Goal: Use online tool/utility

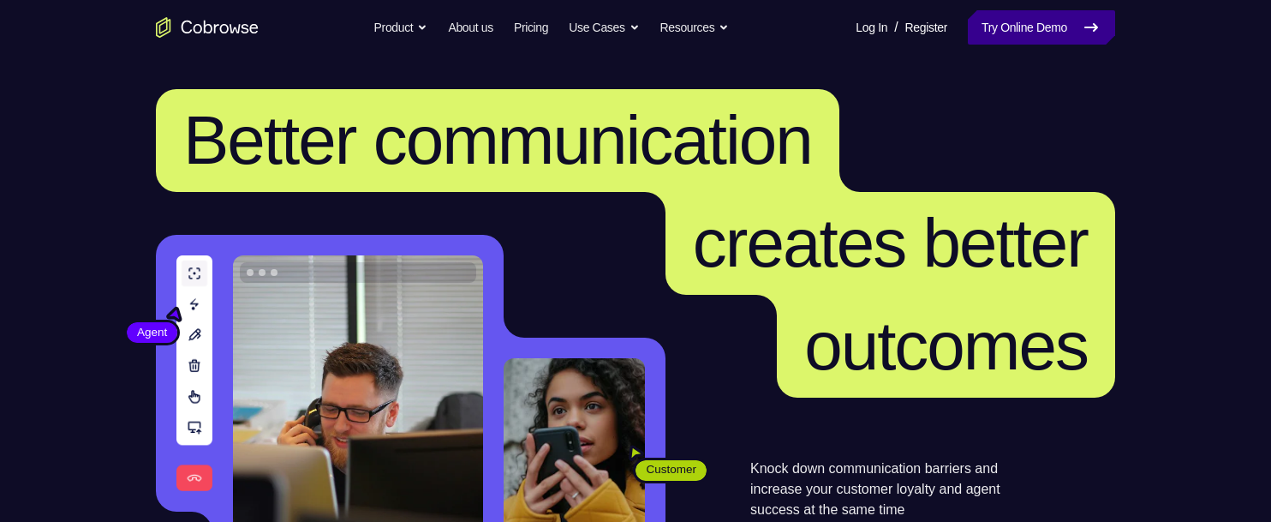
click at [989, 21] on link "Try Online Demo" at bounding box center [1041, 27] width 147 height 34
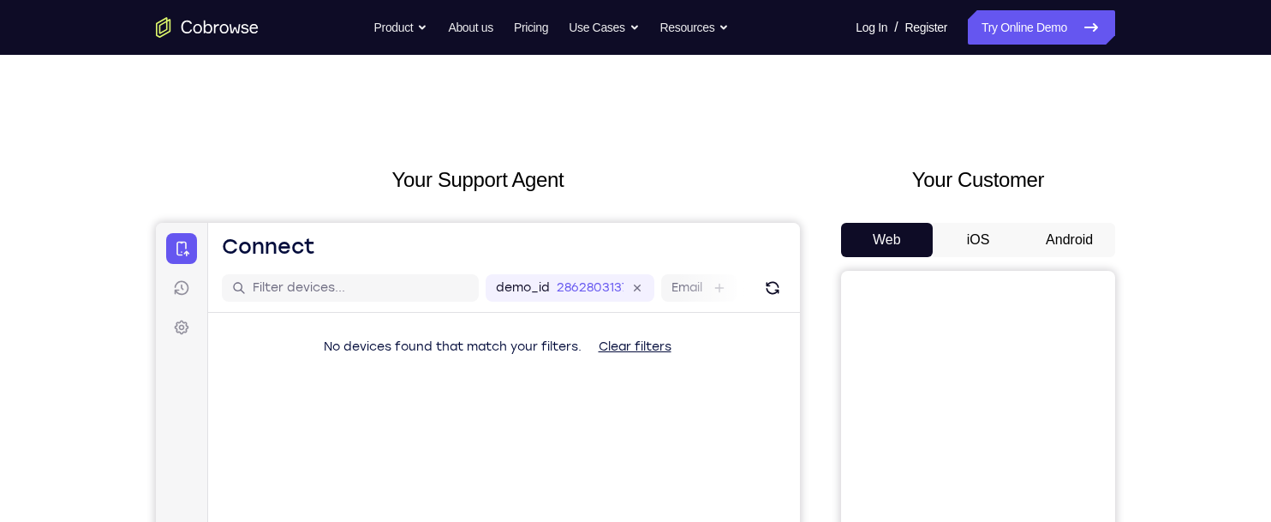
click at [1046, 228] on button "Android" at bounding box center [1069, 240] width 92 height 34
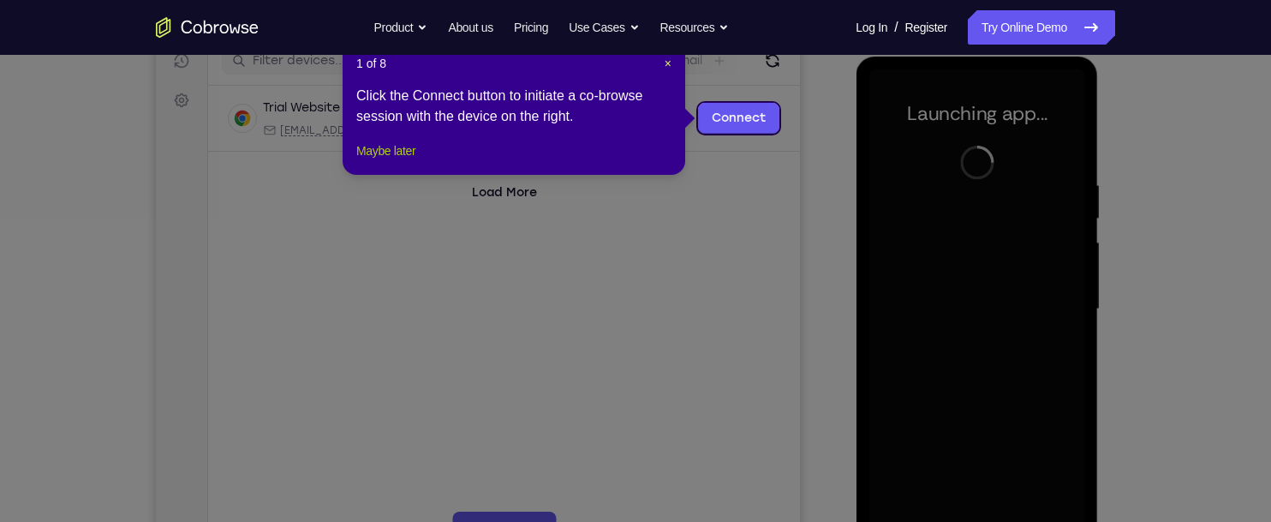
click at [375, 161] on button "Maybe later" at bounding box center [385, 150] width 59 height 21
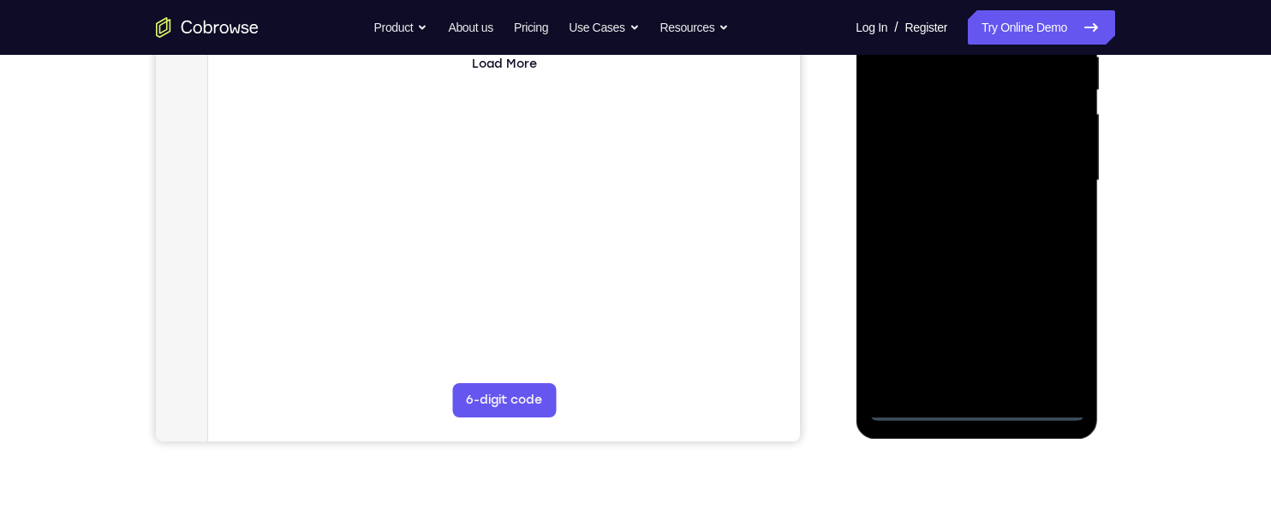
scroll to position [373, 0]
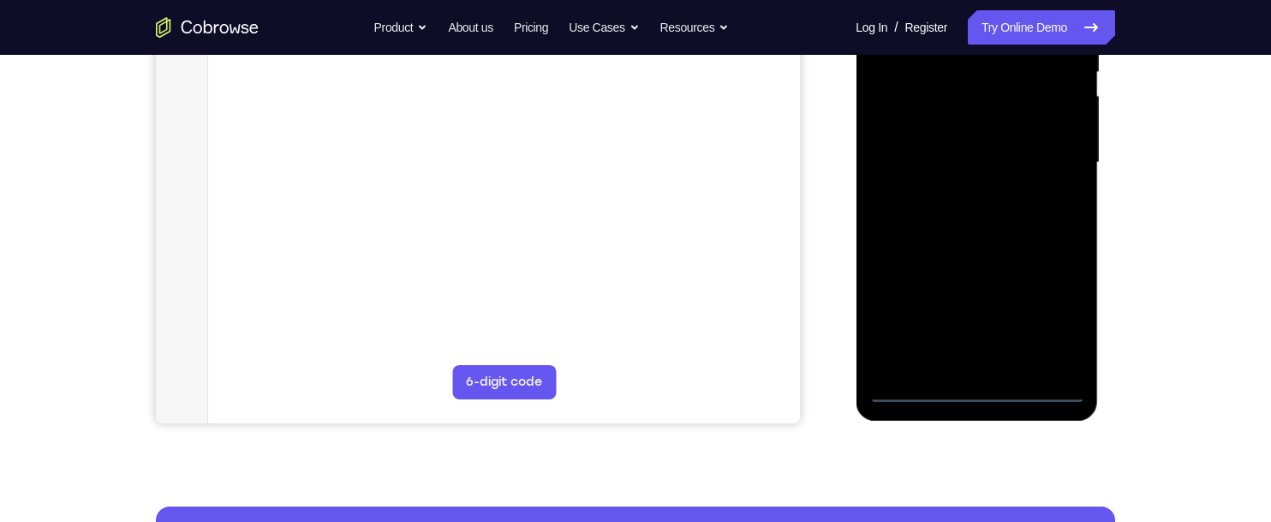
click at [975, 399] on div at bounding box center [976, 163] width 216 height 480
click at [1053, 311] on div at bounding box center [976, 163] width 216 height 480
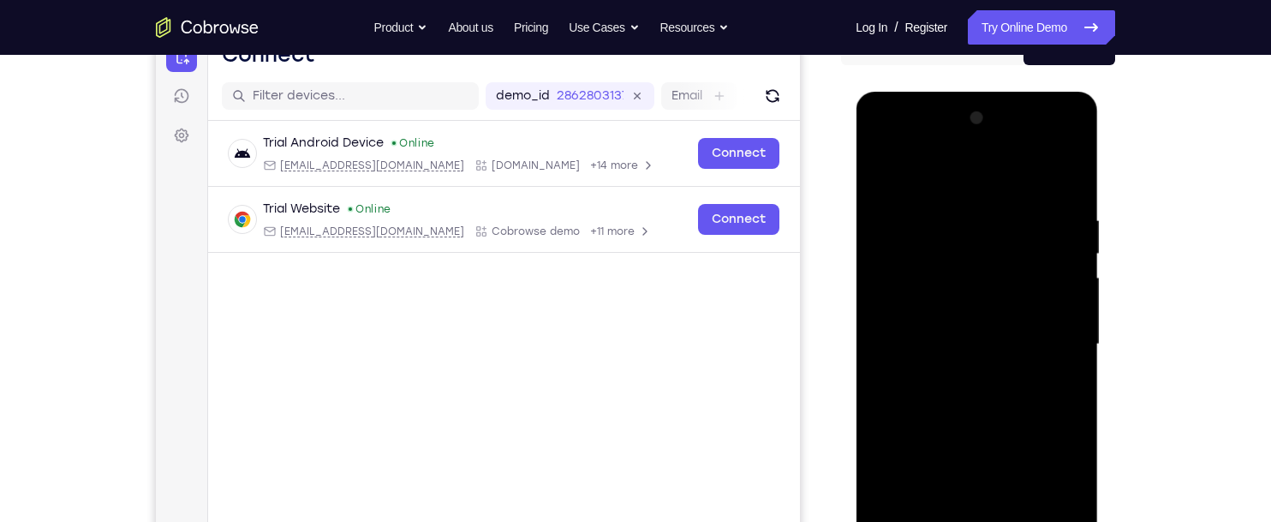
scroll to position [191, 0]
click at [977, 186] on div at bounding box center [976, 345] width 216 height 480
click at [1052, 343] on div at bounding box center [976, 345] width 216 height 480
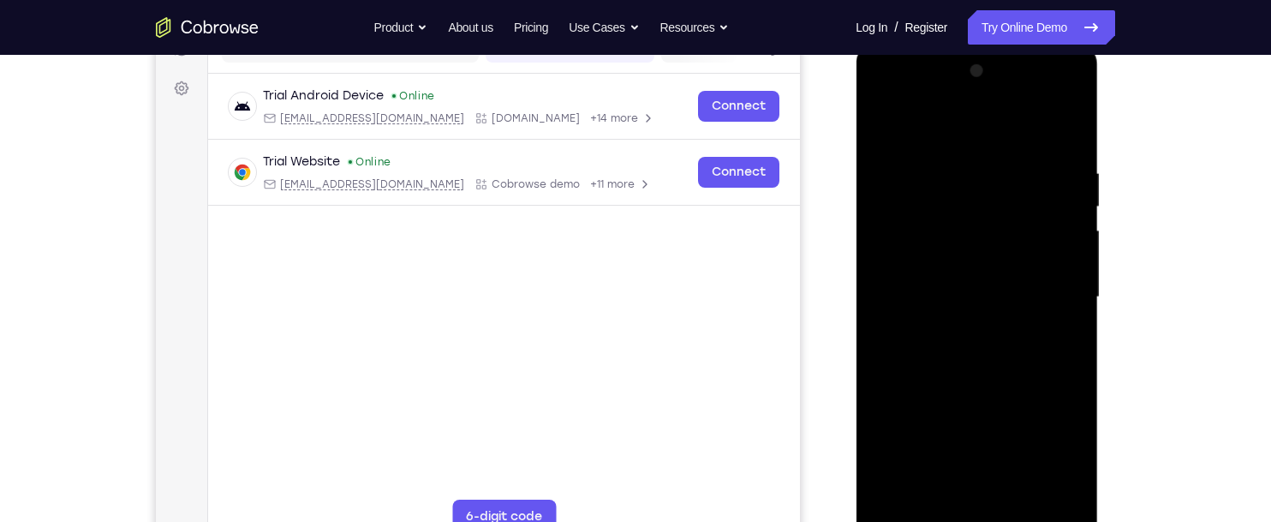
scroll to position [240, 0]
click at [963, 328] on div at bounding box center [976, 297] width 216 height 480
click at [1005, 290] on div at bounding box center [976, 297] width 216 height 480
click at [1020, 263] on div at bounding box center [976, 297] width 216 height 480
click at [1024, 303] on div at bounding box center [976, 297] width 216 height 480
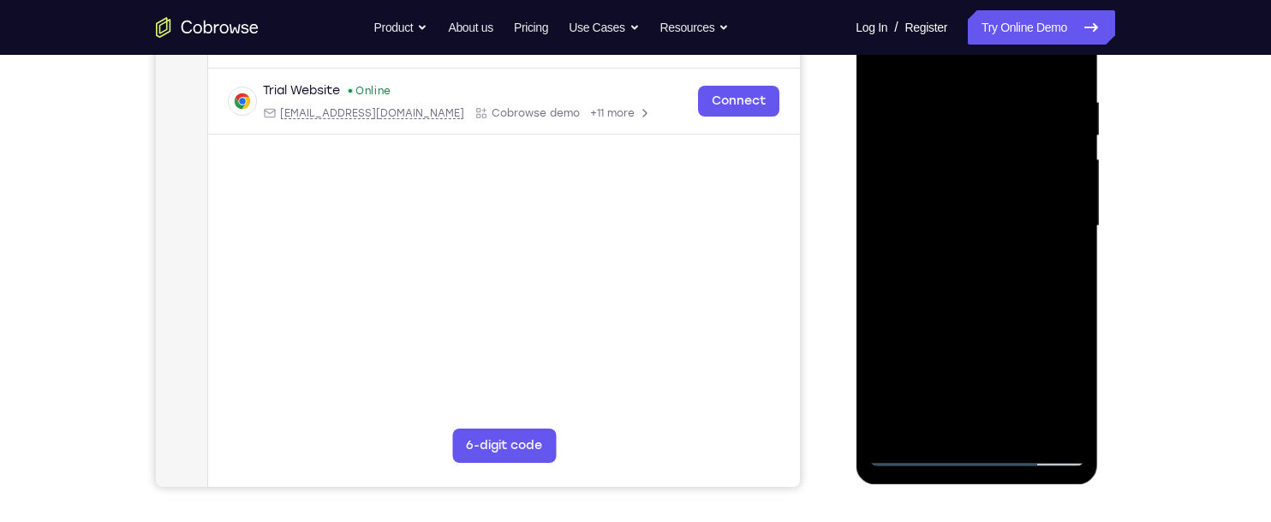
scroll to position [311, 0]
click at [1049, 373] on div at bounding box center [976, 225] width 216 height 480
click at [989, 316] on div at bounding box center [976, 225] width 216 height 480
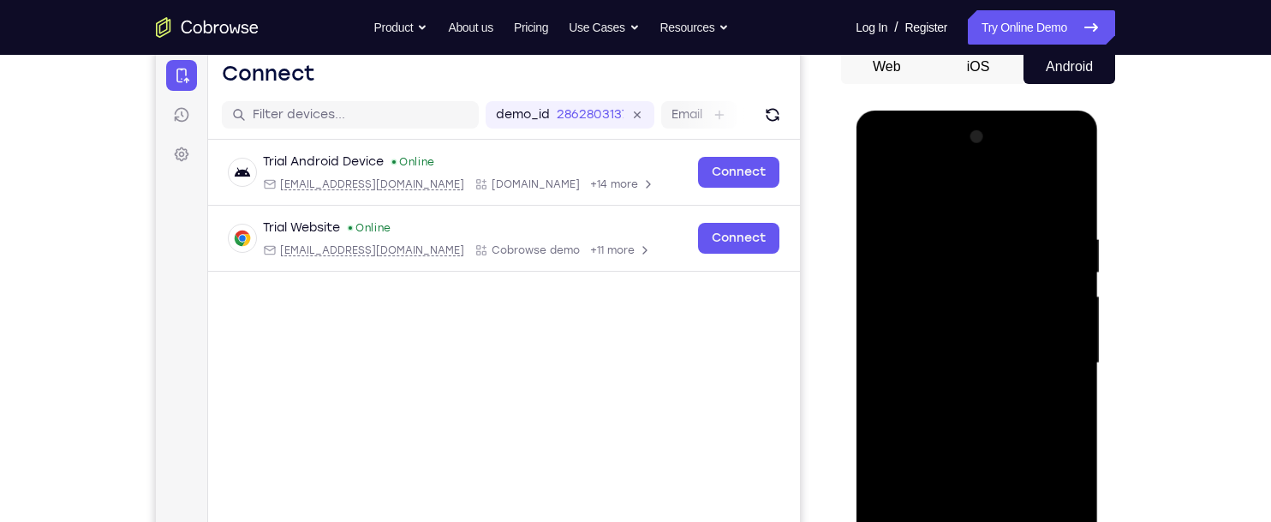
scroll to position [172, 0]
click at [1005, 292] on div at bounding box center [976, 364] width 216 height 480
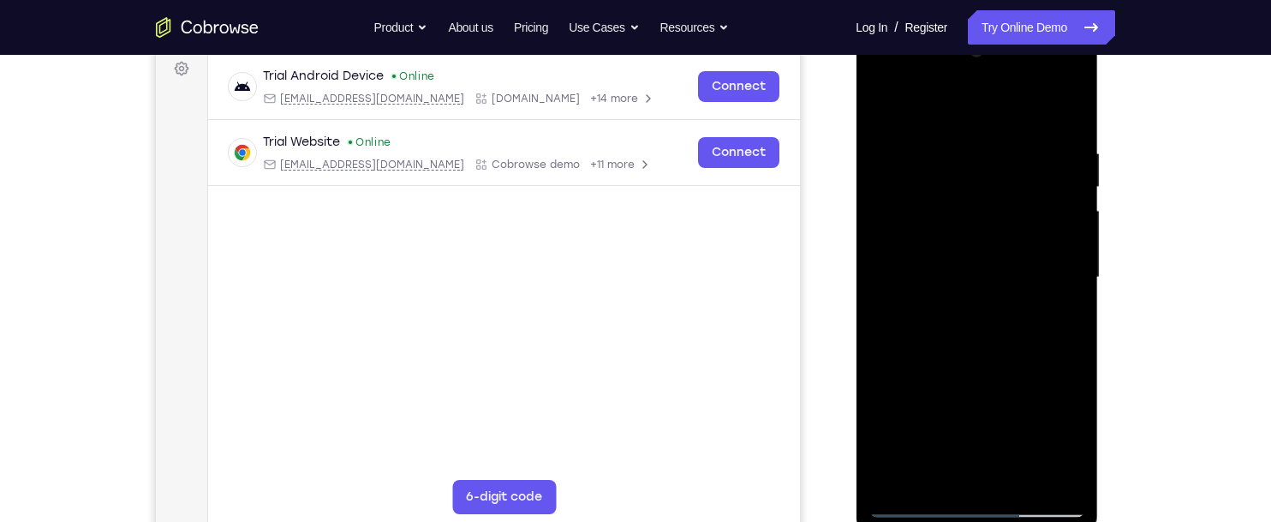
scroll to position [256, 0]
